Goal: Task Accomplishment & Management: Use online tool/utility

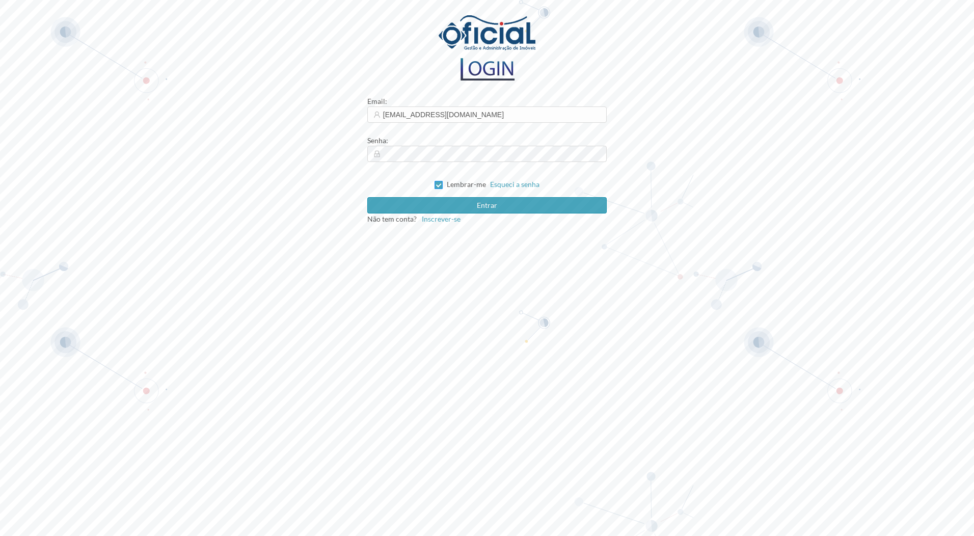
type input "[EMAIL_ADDRESS][DOMAIN_NAME]"
click at [439, 182] on input "Lembrar-me" at bounding box center [437, 184] width 7 height 7
checkbox input "false"
click at [367, 197] on button "Entrar" at bounding box center [487, 205] width 240 height 16
click at [363, 152] on div "Email : [EMAIL_ADDRESS][DOMAIN_NAME] Senha : [SECURITY_DATA] Esqueci a senha En…" at bounding box center [487, 268] width 974 height 536
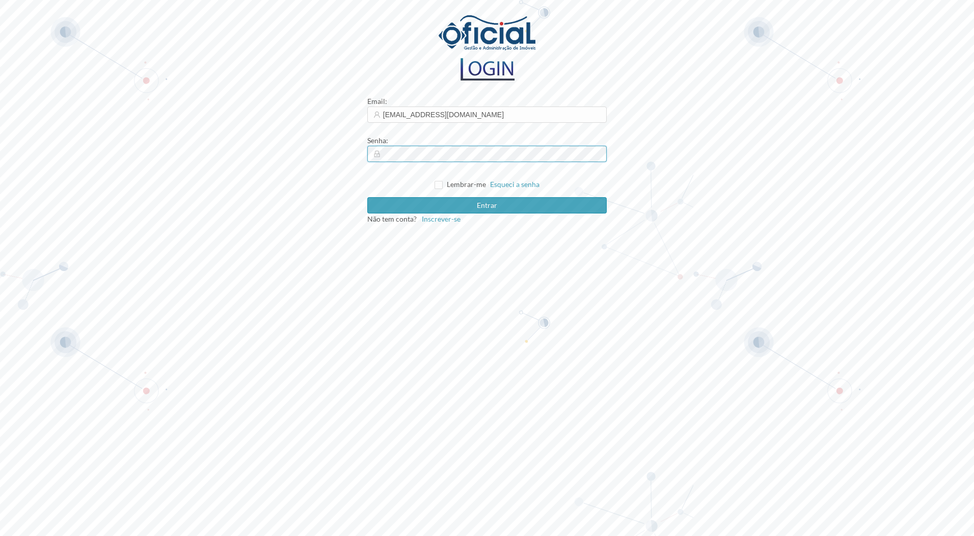
click at [367, 197] on button "Entrar" at bounding box center [487, 205] width 240 height 16
click at [404, 115] on input "[EMAIL_ADDRESS][DOMAIN_NAME]" at bounding box center [487, 114] width 240 height 16
type input "[EMAIL_ADDRESS][DOMAIN_NAME]"
click at [367, 197] on button "Entrar" at bounding box center [487, 205] width 240 height 16
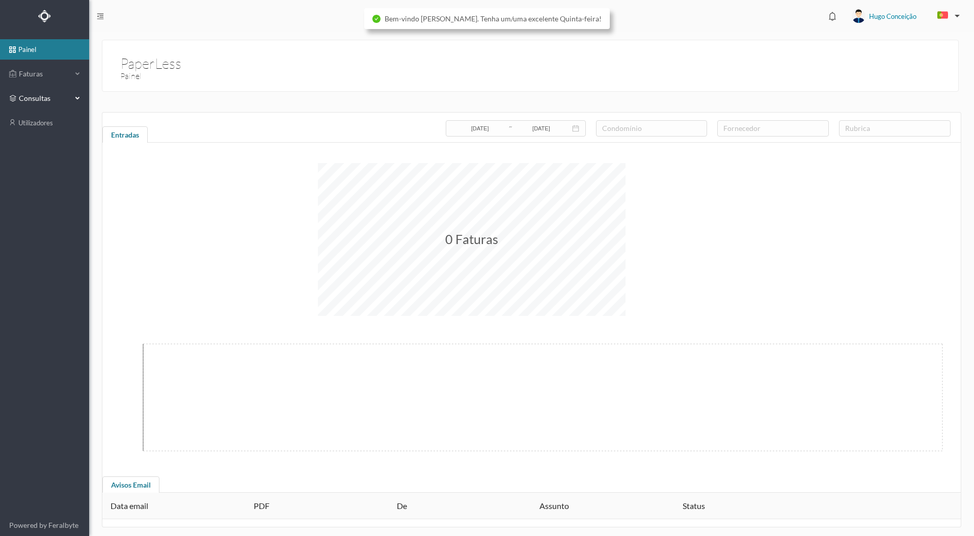
click at [43, 92] on div "consultas" at bounding box center [40, 98] width 63 height 20
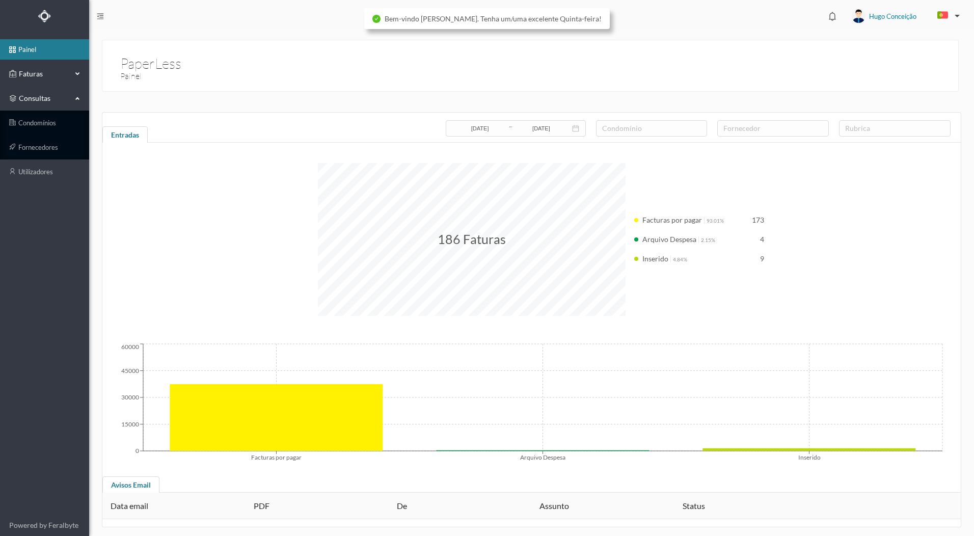
click at [46, 76] on span "Faturas" at bounding box center [44, 74] width 56 height 10
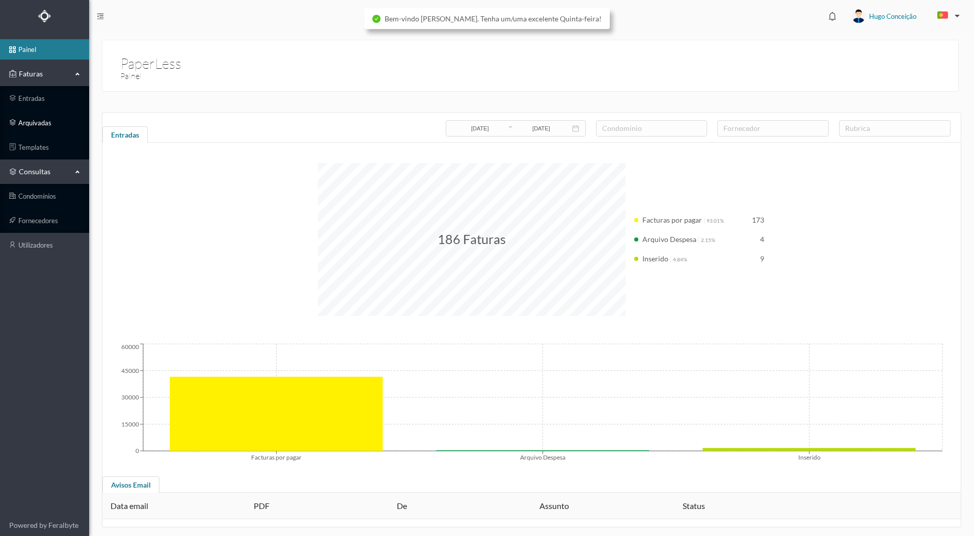
click at [57, 123] on link "arquivadas" at bounding box center [44, 123] width 89 height 20
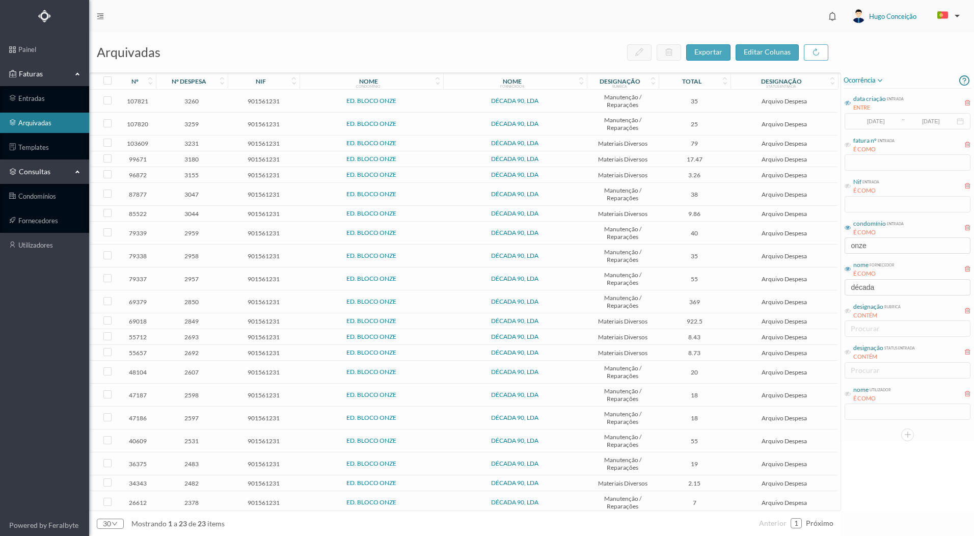
click at [847, 104] on icon at bounding box center [847, 103] width 6 height 6
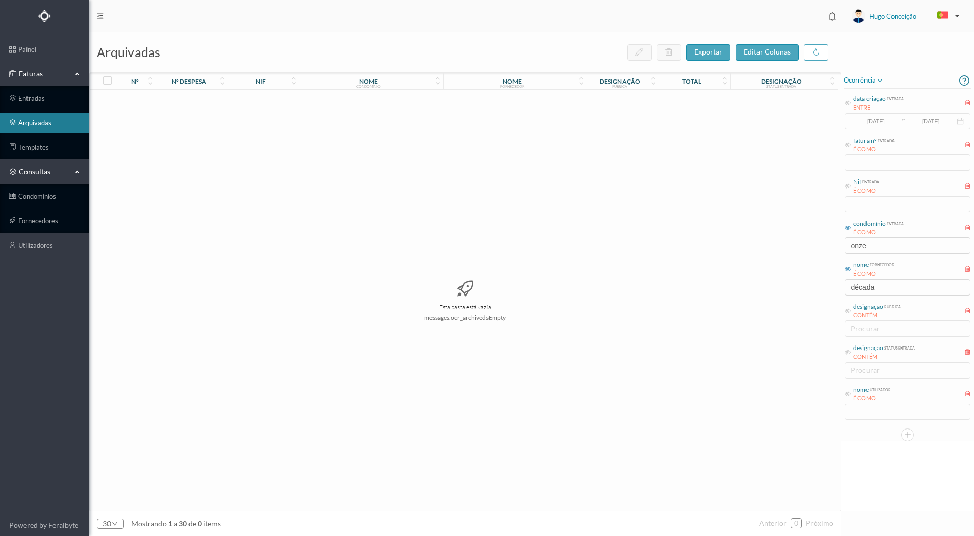
click at [850, 106] on icon at bounding box center [847, 103] width 6 height 6
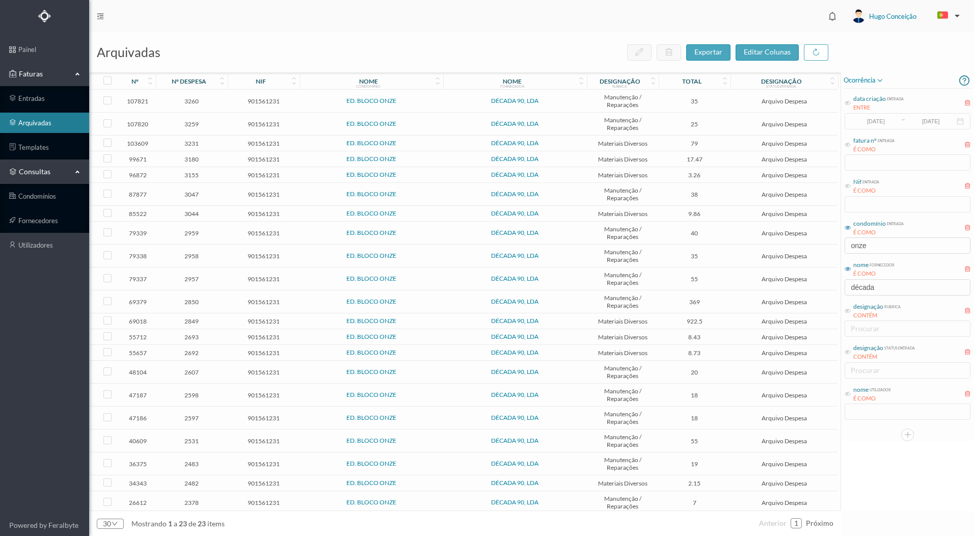
click at [848, 226] on icon at bounding box center [847, 228] width 6 height 6
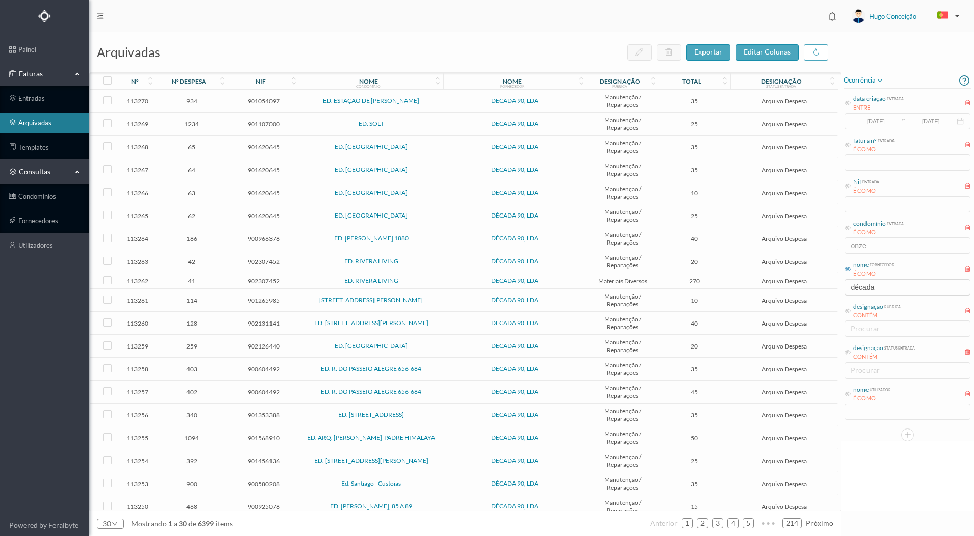
click at [848, 224] on span "condomínio entrada É COMO" at bounding box center [873, 228] width 59 height 18
click at [848, 227] on icon at bounding box center [847, 228] width 6 height 6
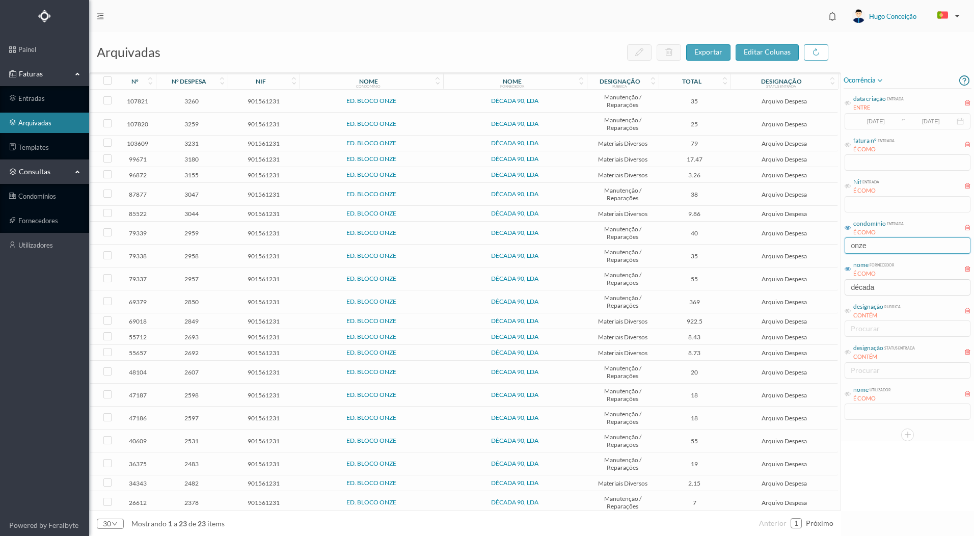
drag, startPoint x: 885, startPoint y: 244, endPoint x: 781, endPoint y: 254, distance: 104.4
click at [805, 242] on div "arquivadas exportar editar colunas nº nº despesa nif nome condomínio nome forne…" at bounding box center [531, 284] width 884 height 504
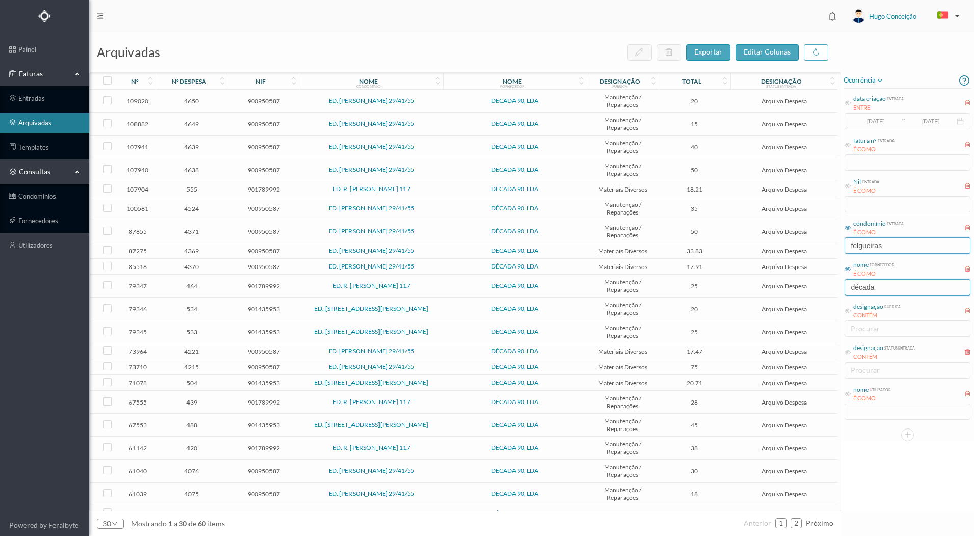
type input "felgueiras"
drag, startPoint x: 879, startPoint y: 288, endPoint x: 768, endPoint y: 289, distance: 111.0
click at [768, 289] on div "arquivadas exportar editar colunas nº nº despesa nif nome condomínio nome forne…" at bounding box center [531, 284] width 884 height 504
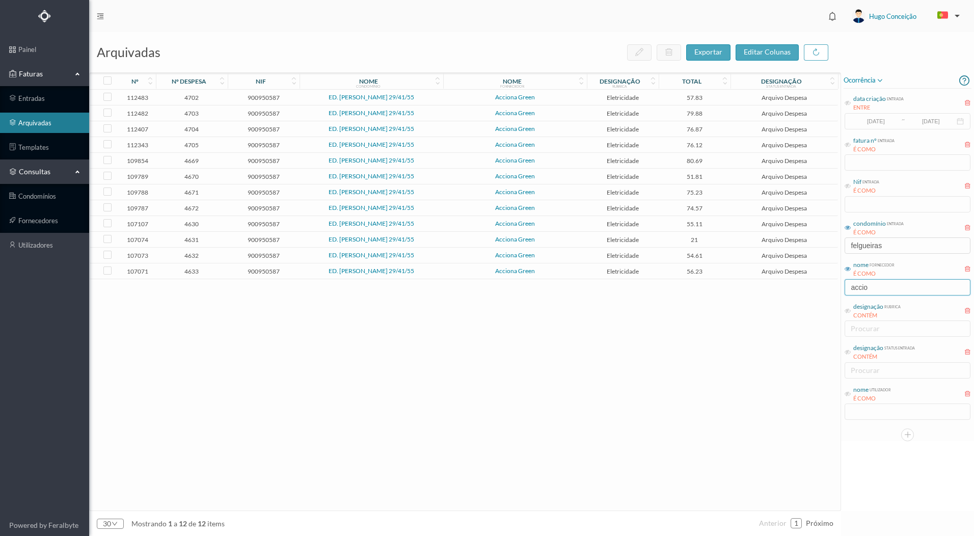
type input "accio"
click at [195, 113] on span "4703" at bounding box center [191, 113] width 67 height 8
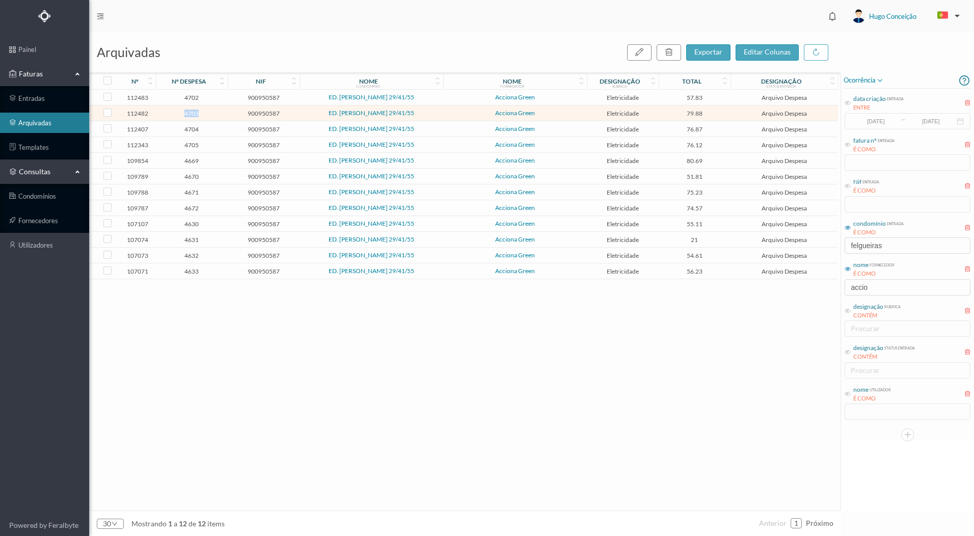
click at [195, 113] on span "4703" at bounding box center [191, 113] width 67 height 8
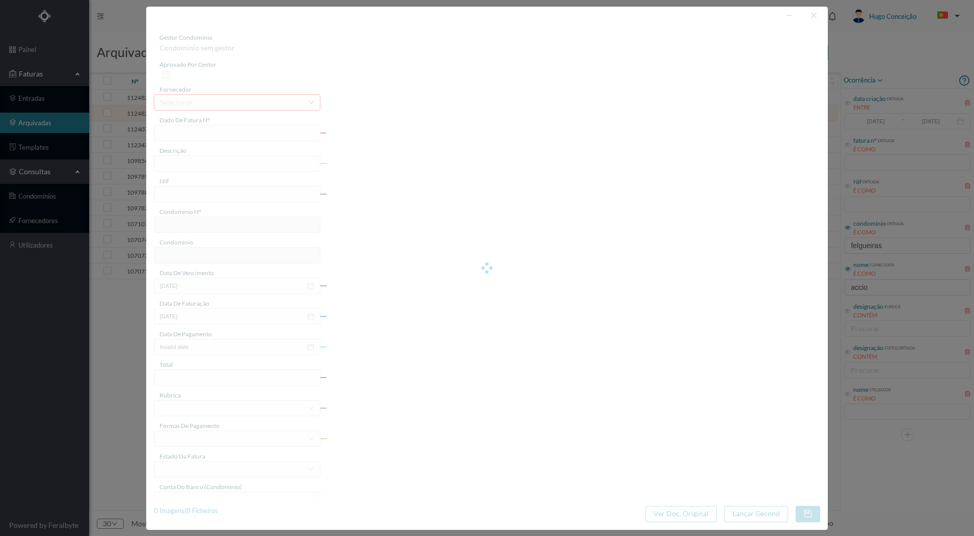
type input "FT P25/040263"
type input "41 ([DATE] a [DATE])"
type input "900950587"
type input "[DATE]"
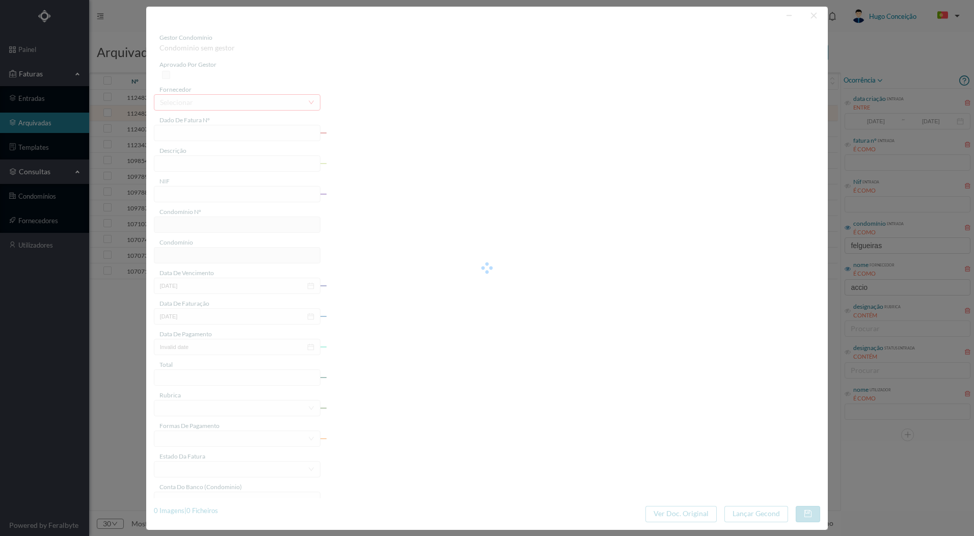
type input "[DATE]"
type input "79.88"
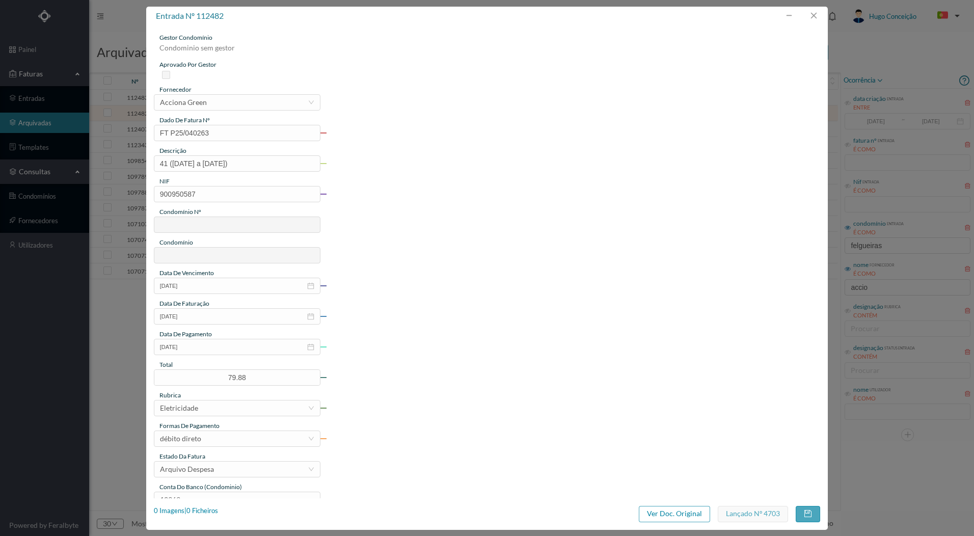
type input "117"
type input "ED. [PERSON_NAME] 29/41/55"
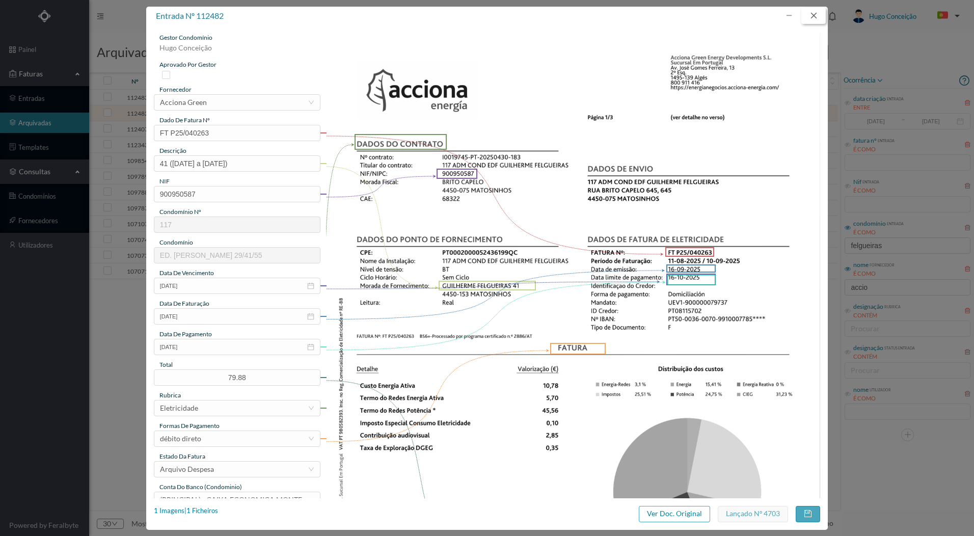
click at [810, 12] on button "button" at bounding box center [813, 16] width 24 height 16
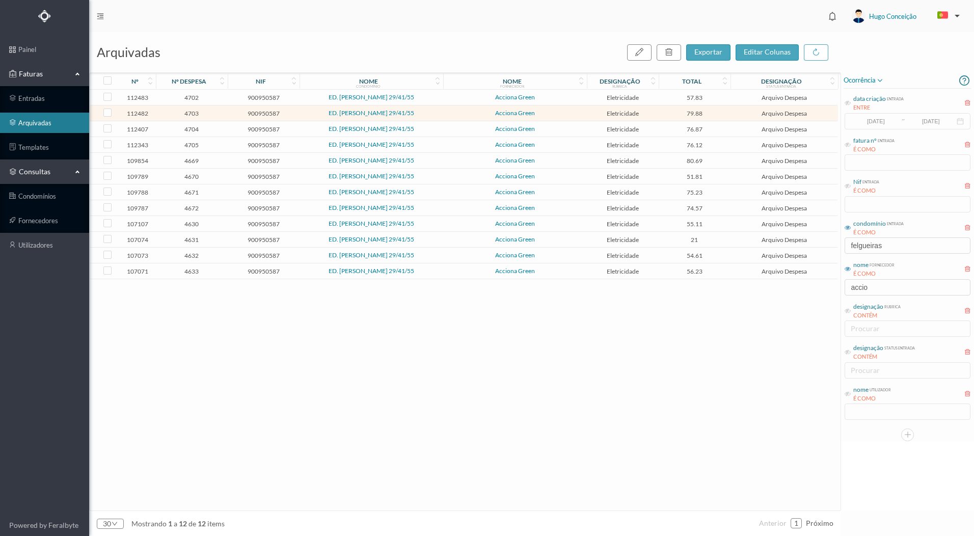
click at [196, 98] on span "4702" at bounding box center [191, 98] width 67 height 8
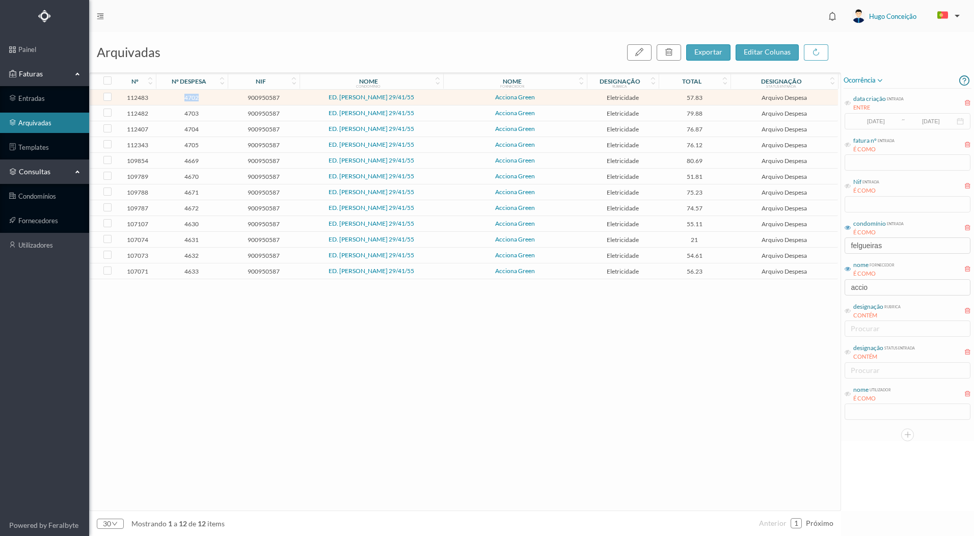
click at [196, 98] on span "4702" at bounding box center [191, 98] width 67 height 8
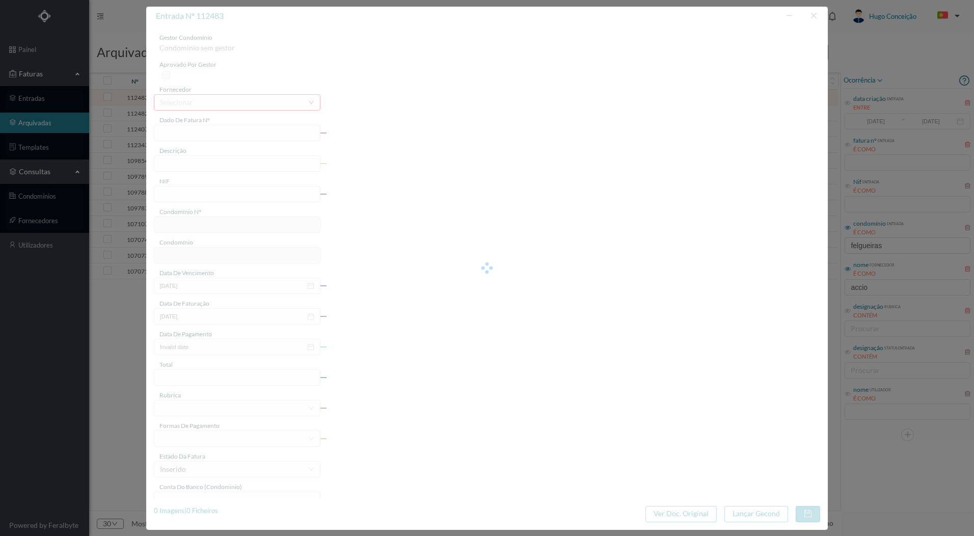
type input "FT P25/040265"
type input "15 ([DATE] a [DATE])"
type input "900950587"
type input "[DATE]"
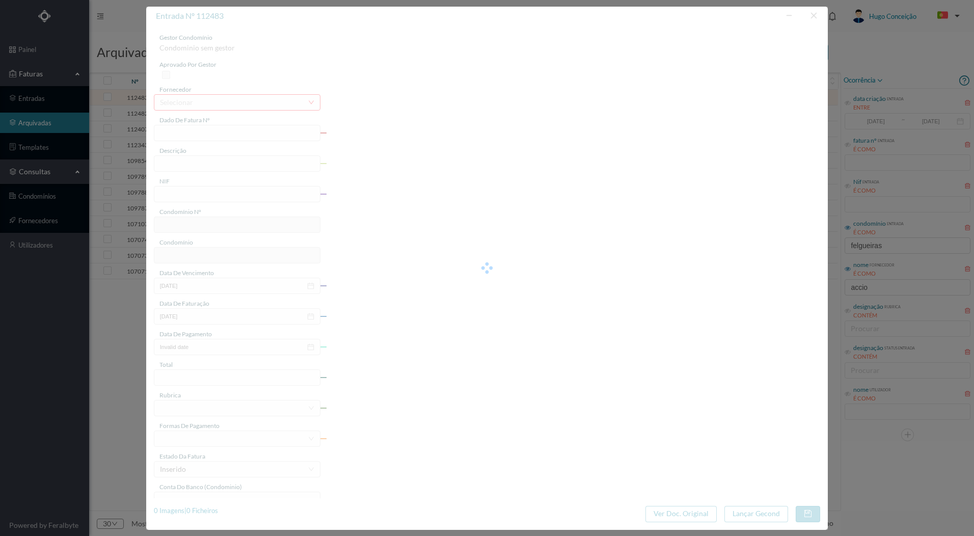
type input "[DATE]"
type input "57.83"
type input "117"
type input "ED. [PERSON_NAME] 29/41/55"
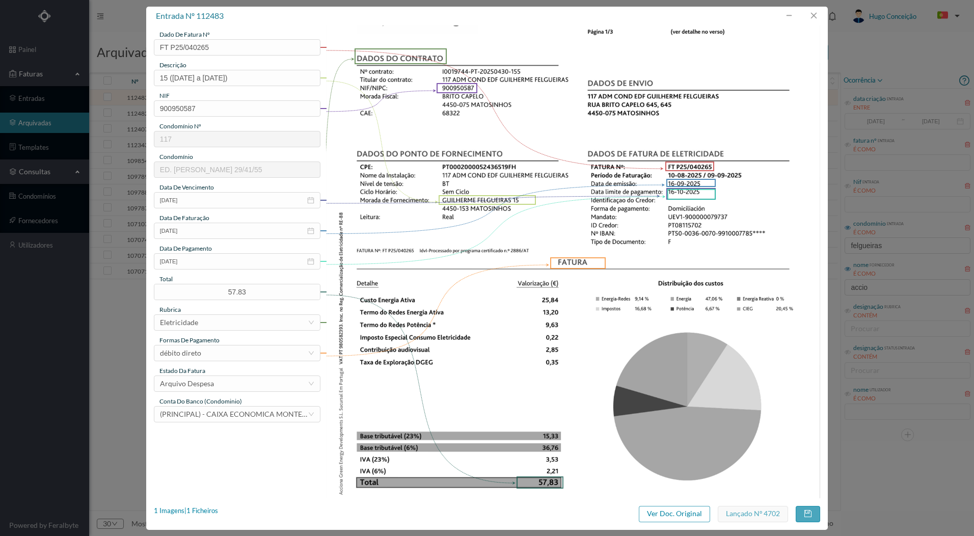
scroll to position [238, 0]
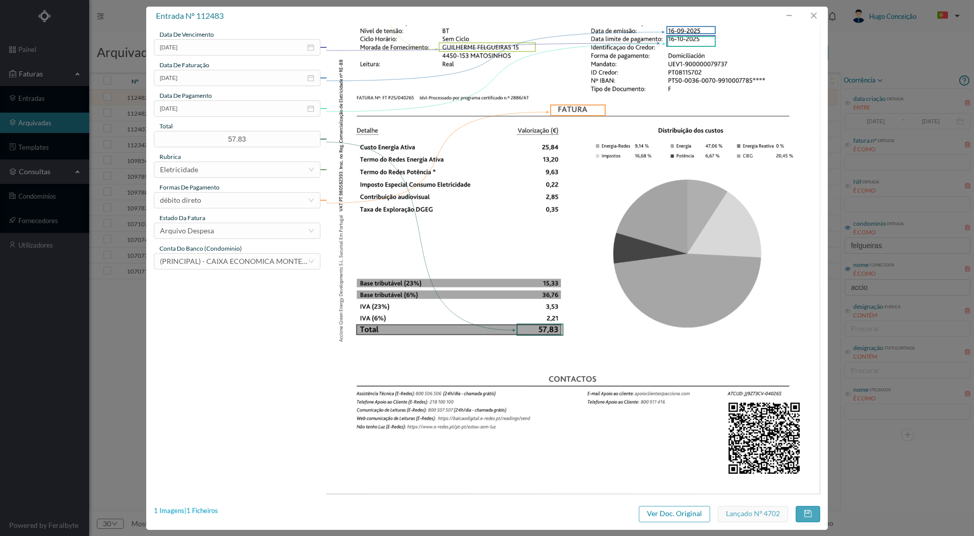
click at [205, 509] on div "1 Imagens | 1 Ficheiros" at bounding box center [186, 511] width 64 height 10
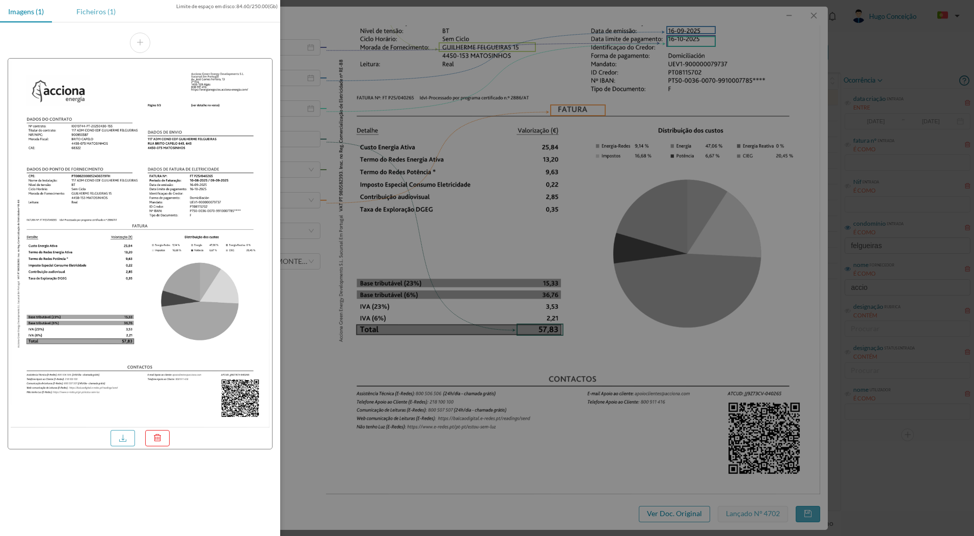
click at [81, 16] on div "Ficheiros (1)" at bounding box center [96, 11] width 56 height 23
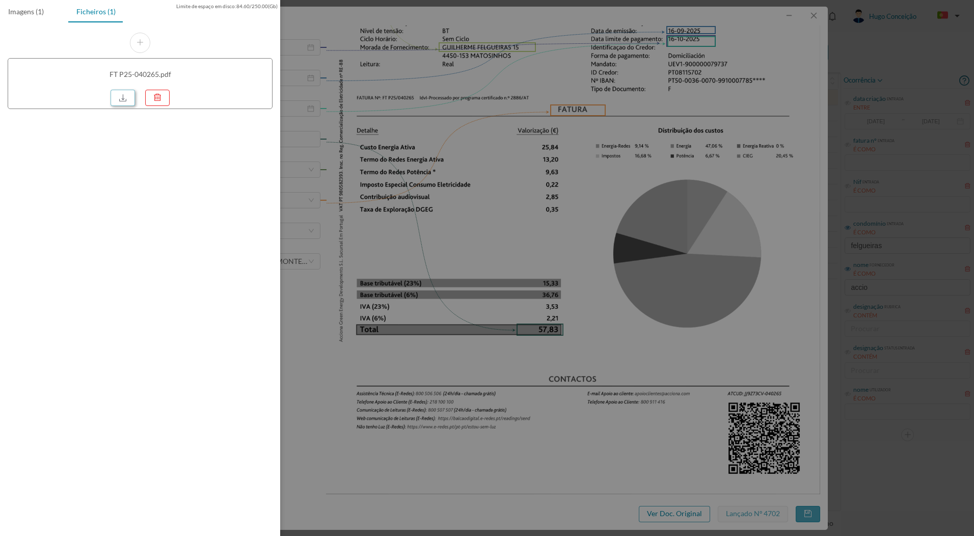
click at [118, 92] on link at bounding box center [122, 98] width 24 height 16
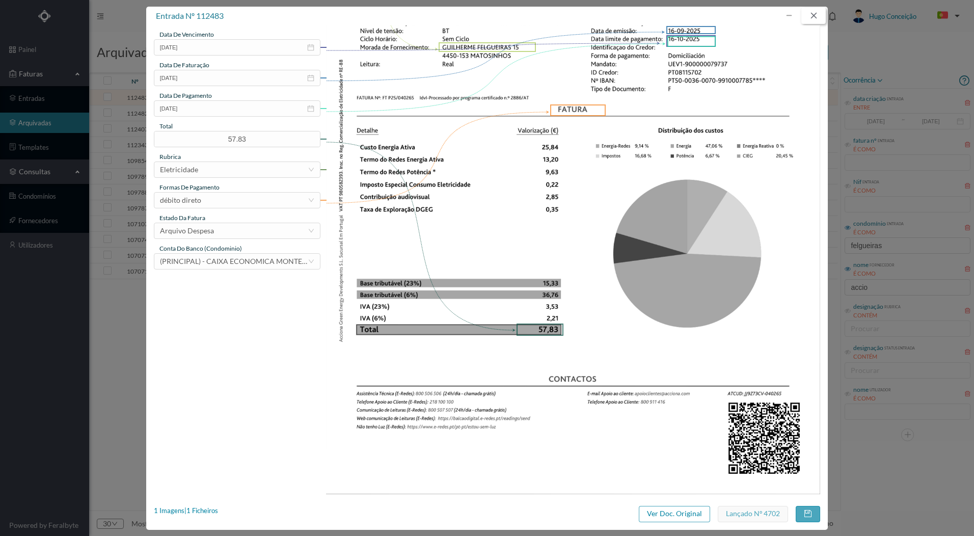
click at [812, 15] on button "button" at bounding box center [813, 16] width 24 height 16
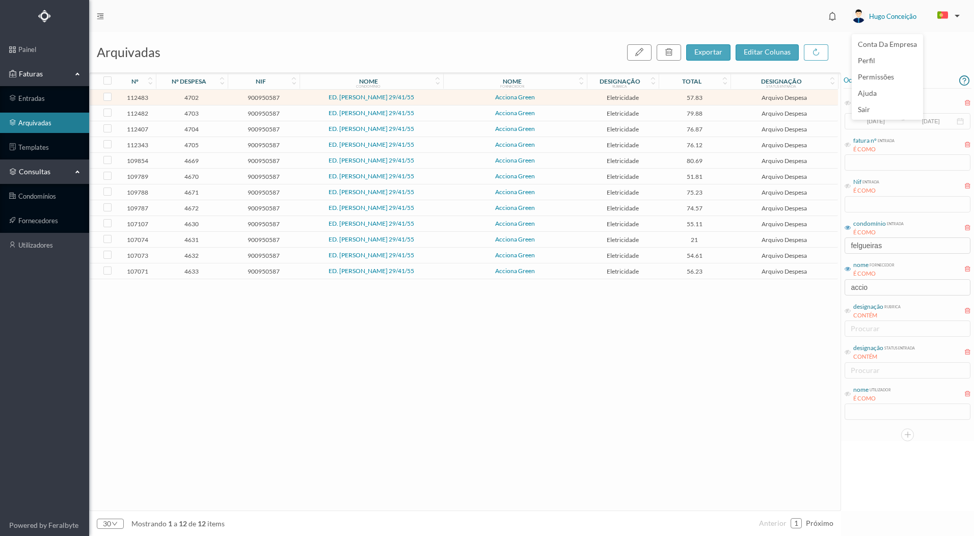
click at [905, 14] on span "Hugo Conceição" at bounding box center [892, 16] width 47 height 33
click at [886, 108] on li "sair" at bounding box center [886, 109] width 71 height 16
